Goal: Find specific page/section: Find specific page/section

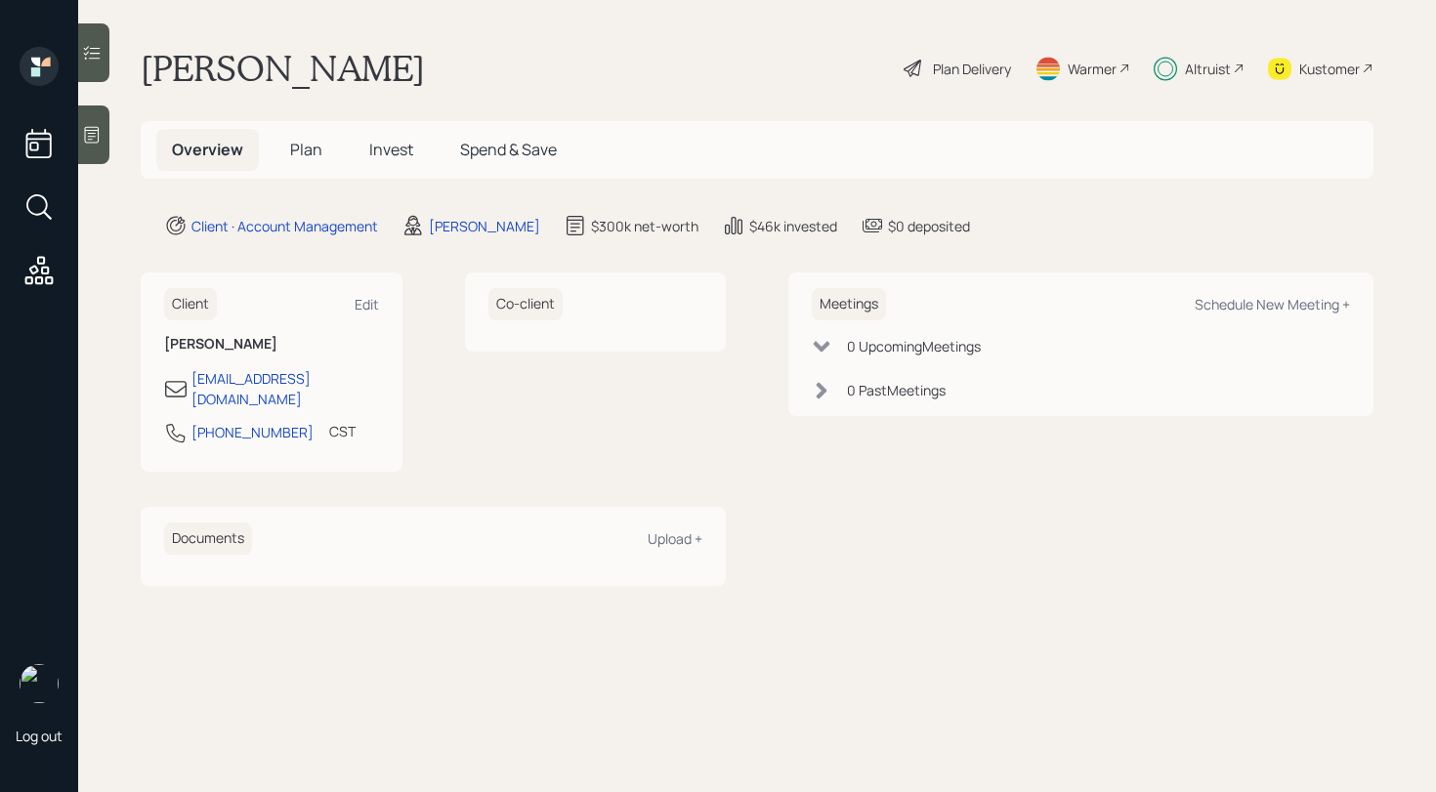
click at [95, 60] on icon at bounding box center [92, 53] width 20 height 20
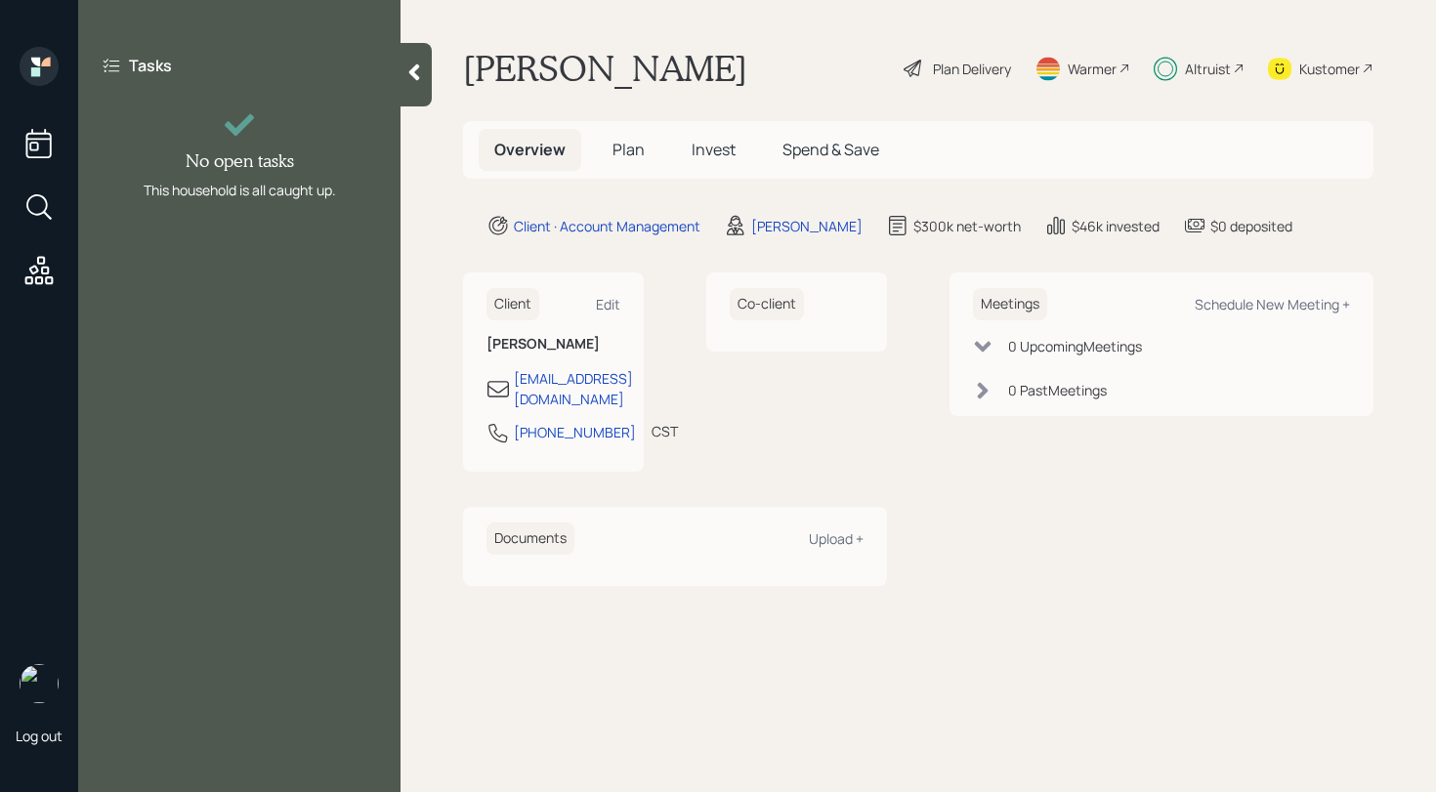
click at [418, 83] on div at bounding box center [416, 75] width 31 height 64
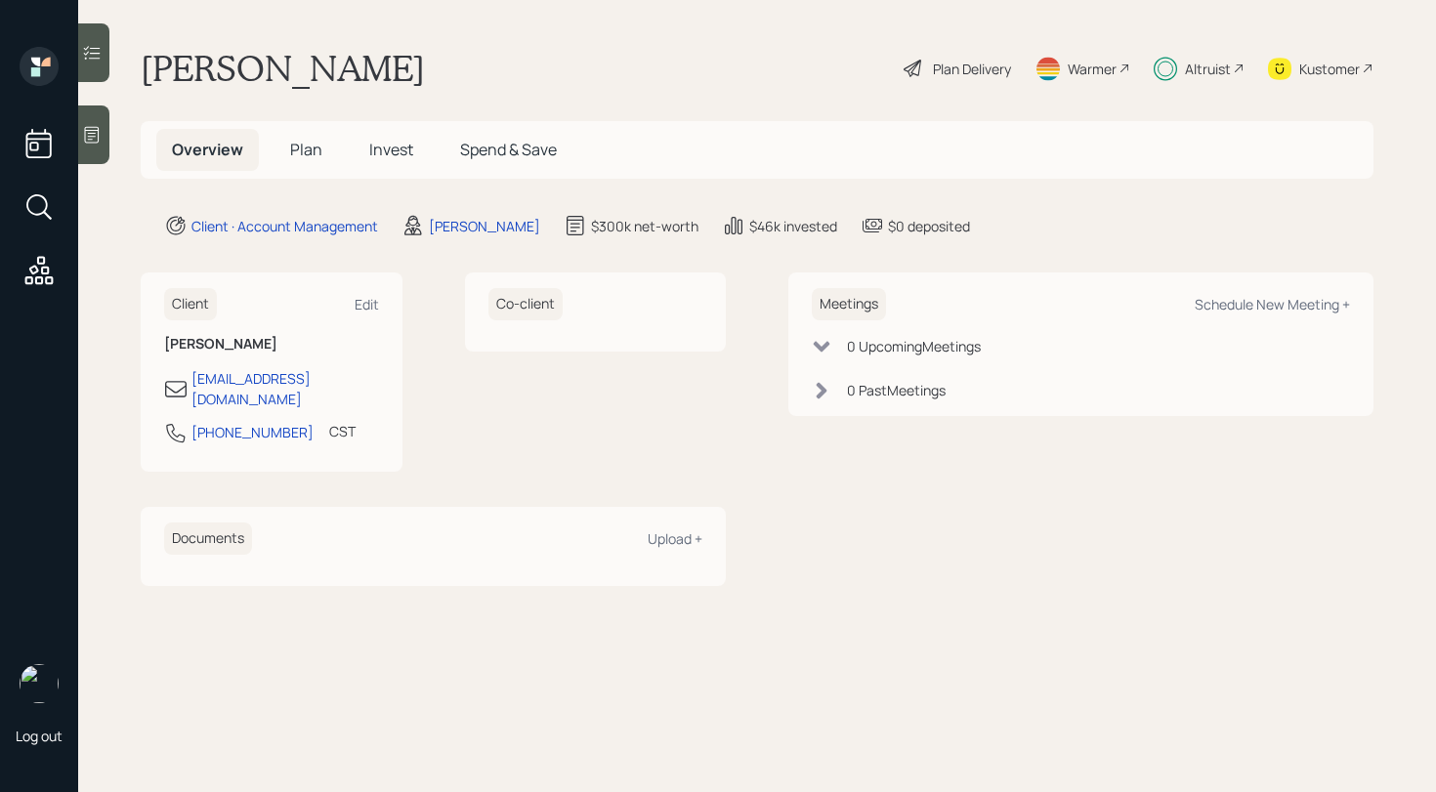
click at [380, 151] on span "Invest" at bounding box center [391, 149] width 44 height 21
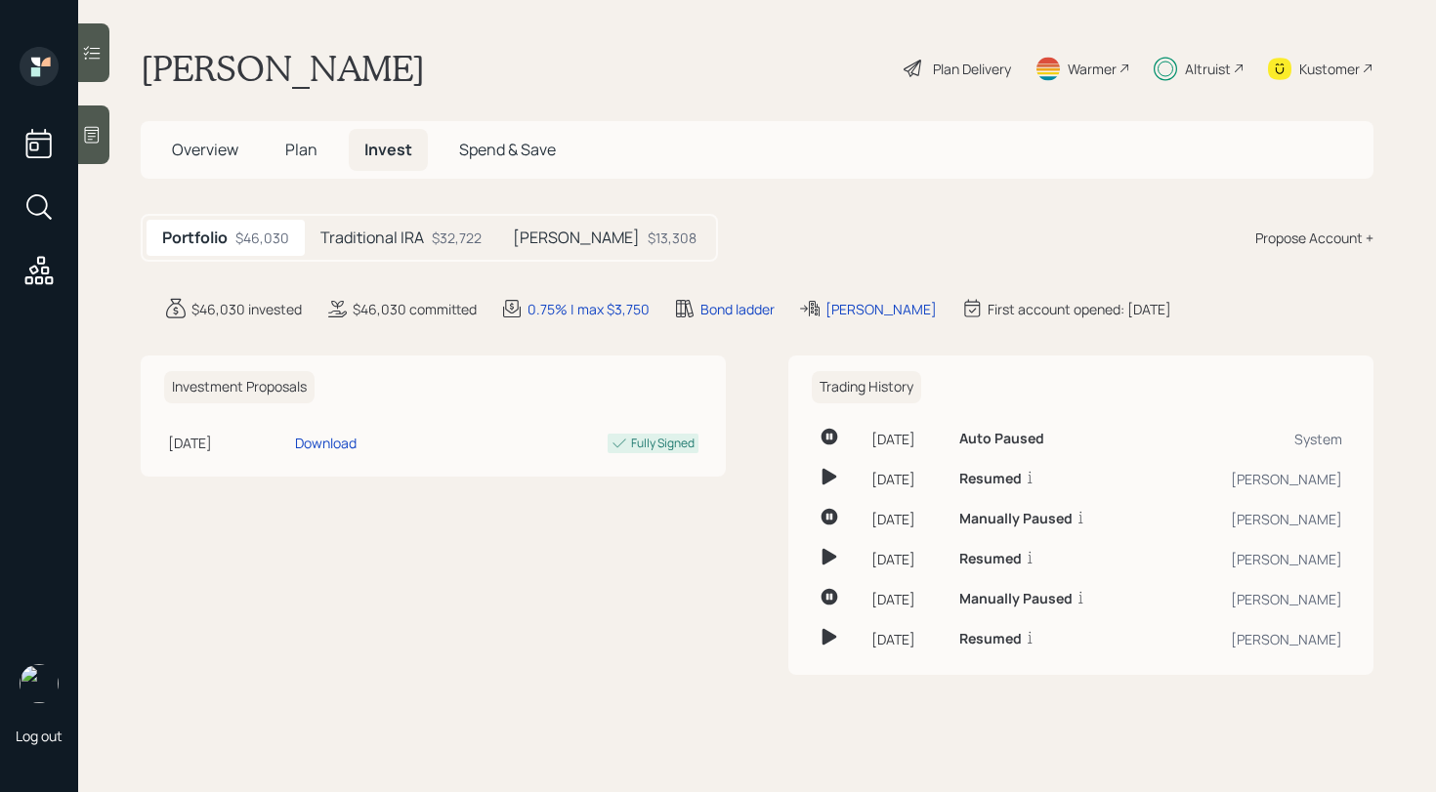
click at [388, 233] on h5 "Traditional IRA" at bounding box center [373, 238] width 104 height 19
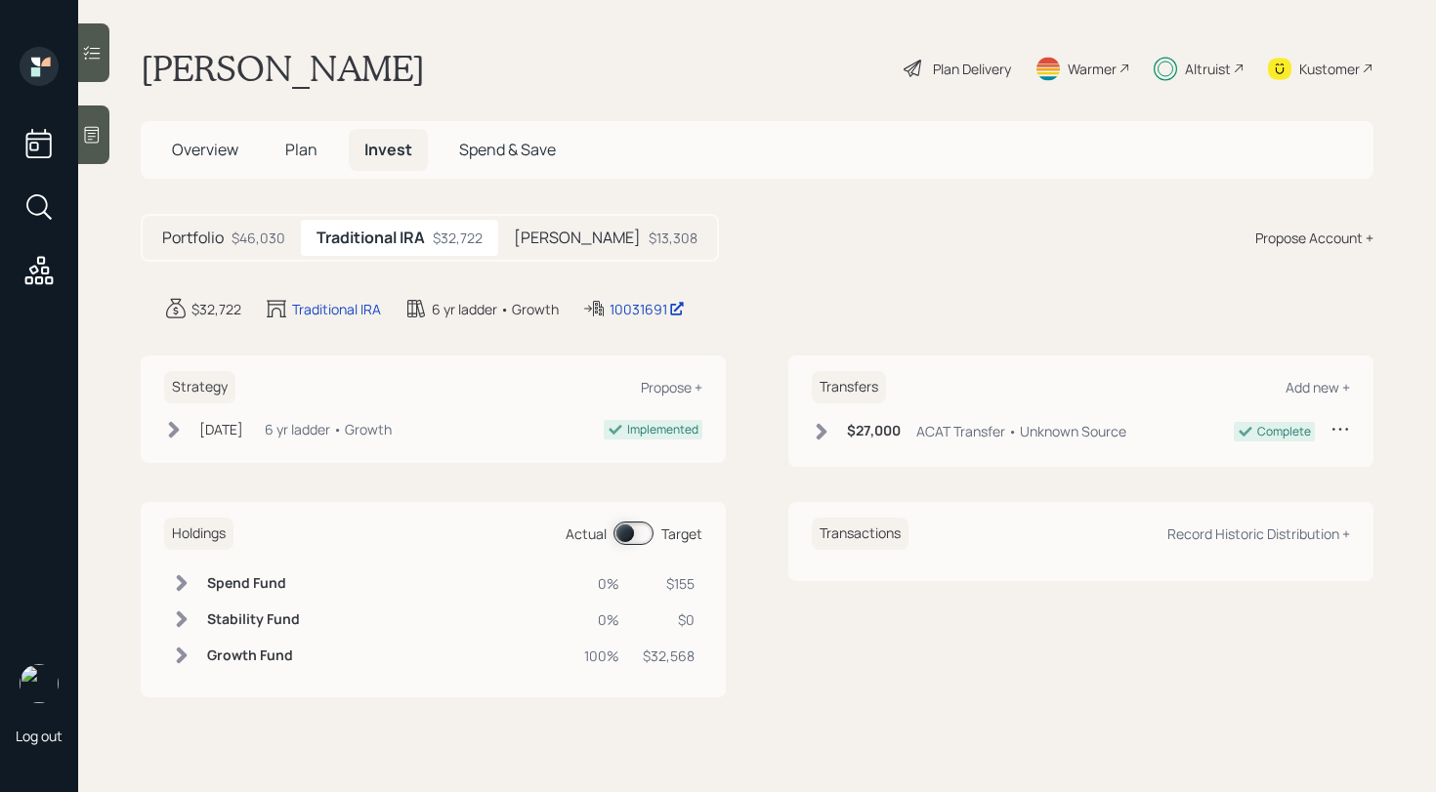
click at [543, 242] on h5 "[PERSON_NAME]" at bounding box center [577, 238] width 127 height 19
click at [409, 245] on h5 "Traditional IRA" at bounding box center [369, 238] width 104 height 19
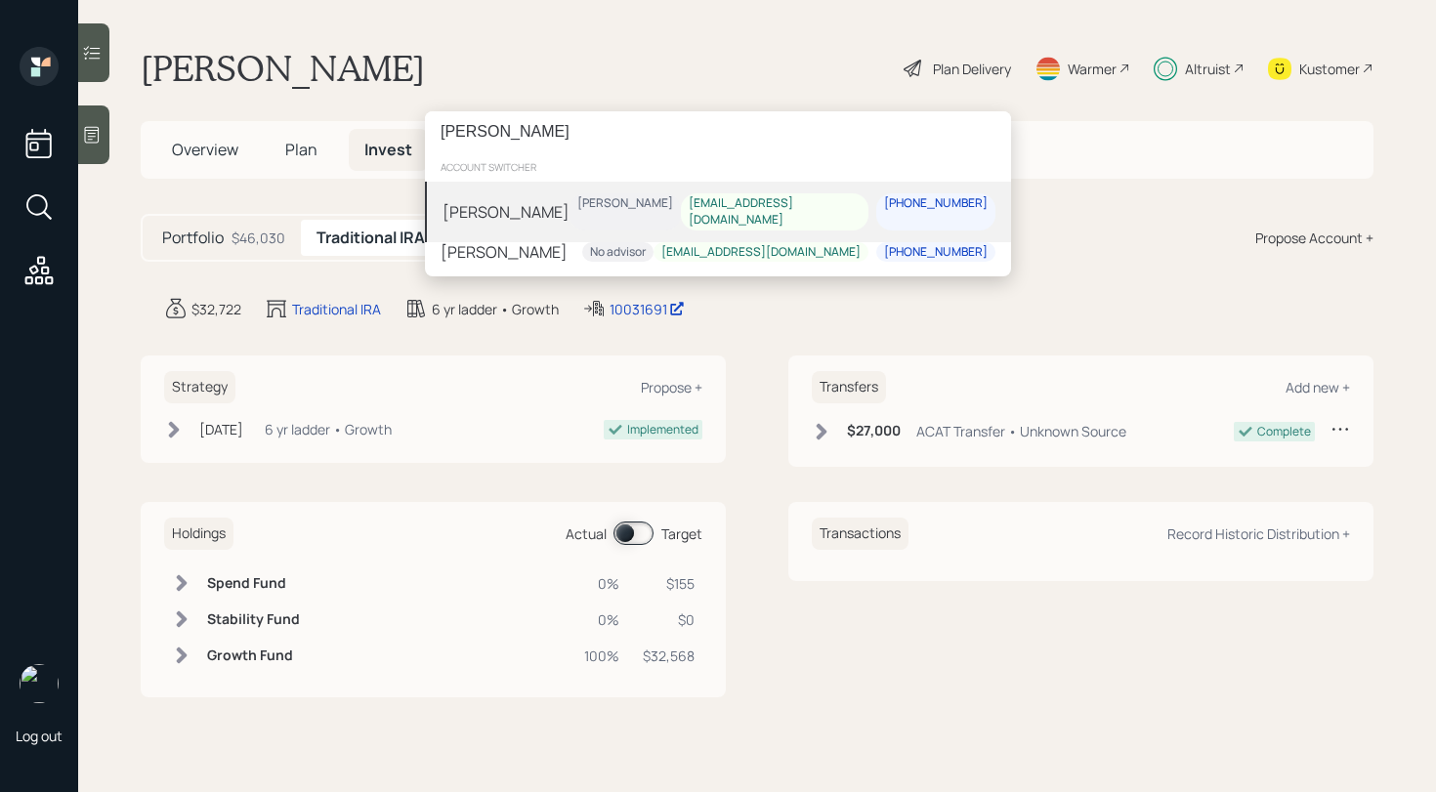
type input "[PERSON_NAME]"
click at [604, 206] on div "[PERSON_NAME] [PERSON_NAME] [EMAIL_ADDRESS][DOMAIN_NAME] [PHONE_NUMBER]" at bounding box center [718, 212] width 586 height 61
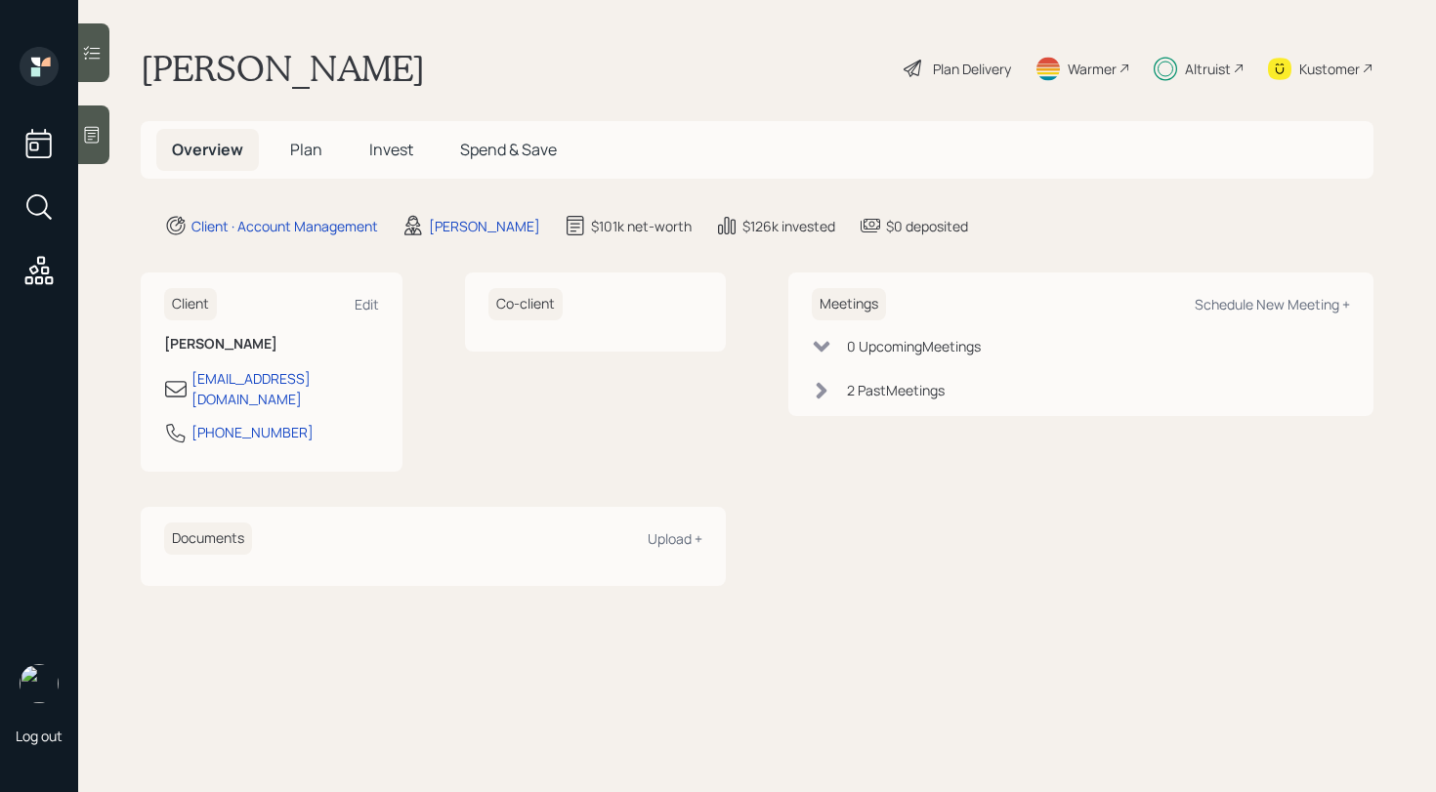
click at [384, 149] on span "Invest" at bounding box center [391, 149] width 44 height 21
